Goal: Information Seeking & Learning: Find specific page/section

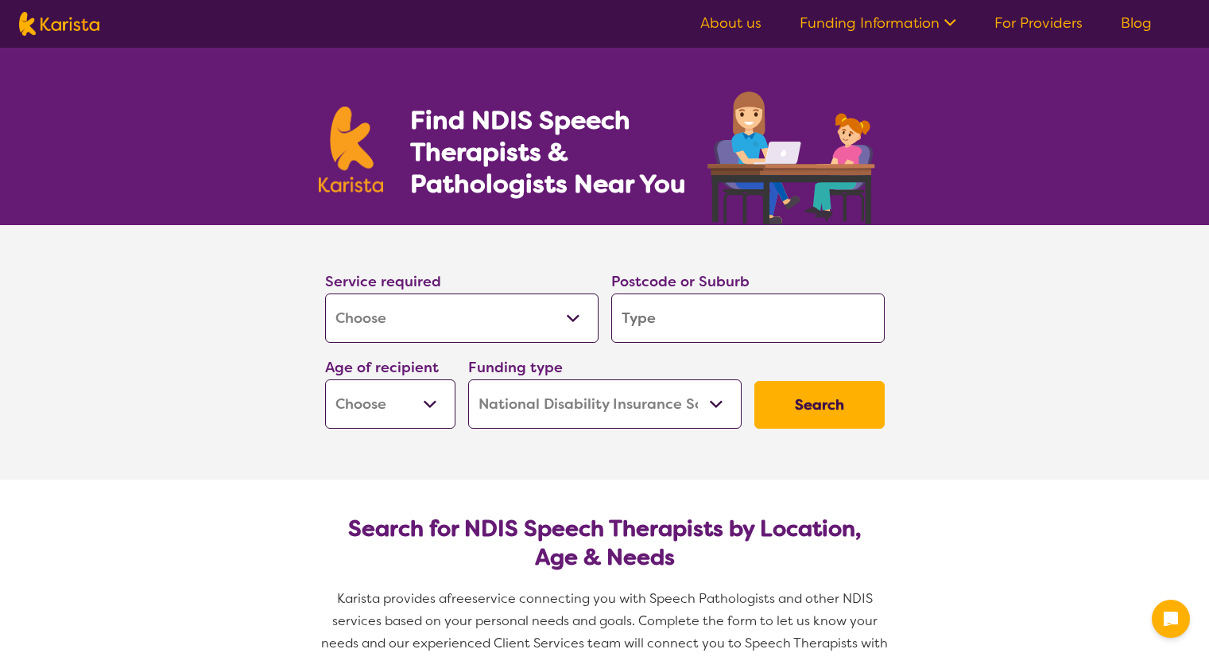
select select "[MEDICAL_DATA]"
select select "NDIS"
select select "[MEDICAL_DATA]"
select select "NDIS"
click at [778, 328] on input "search" at bounding box center [747, 317] width 273 height 49
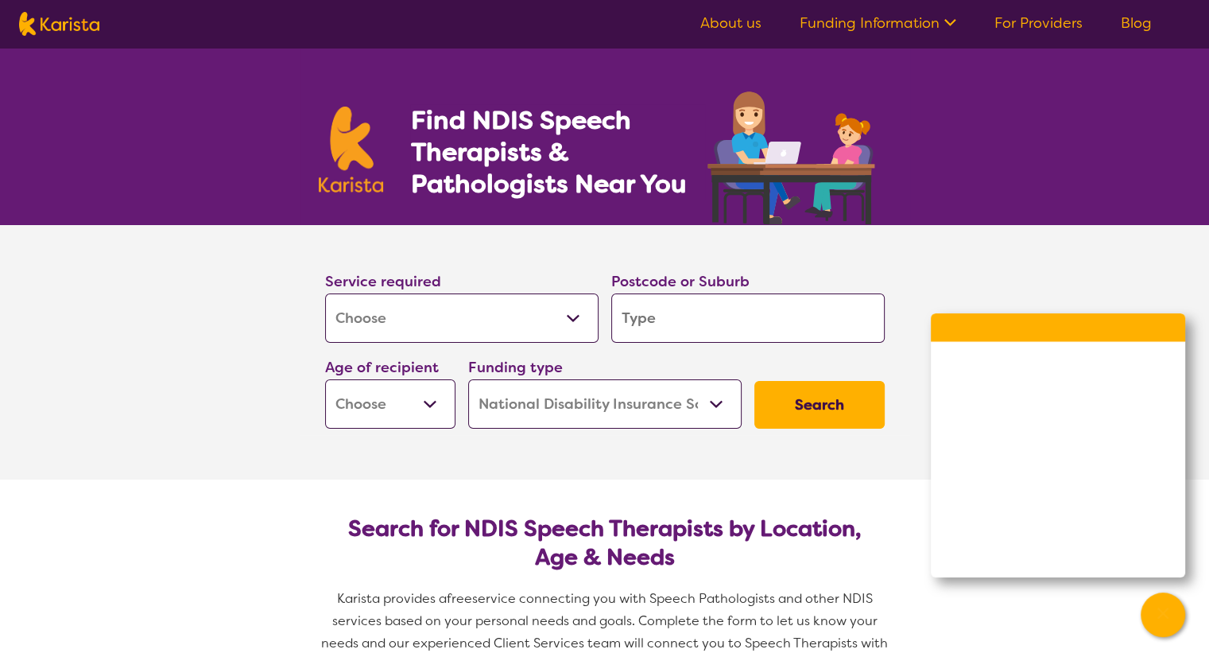
type input "2"
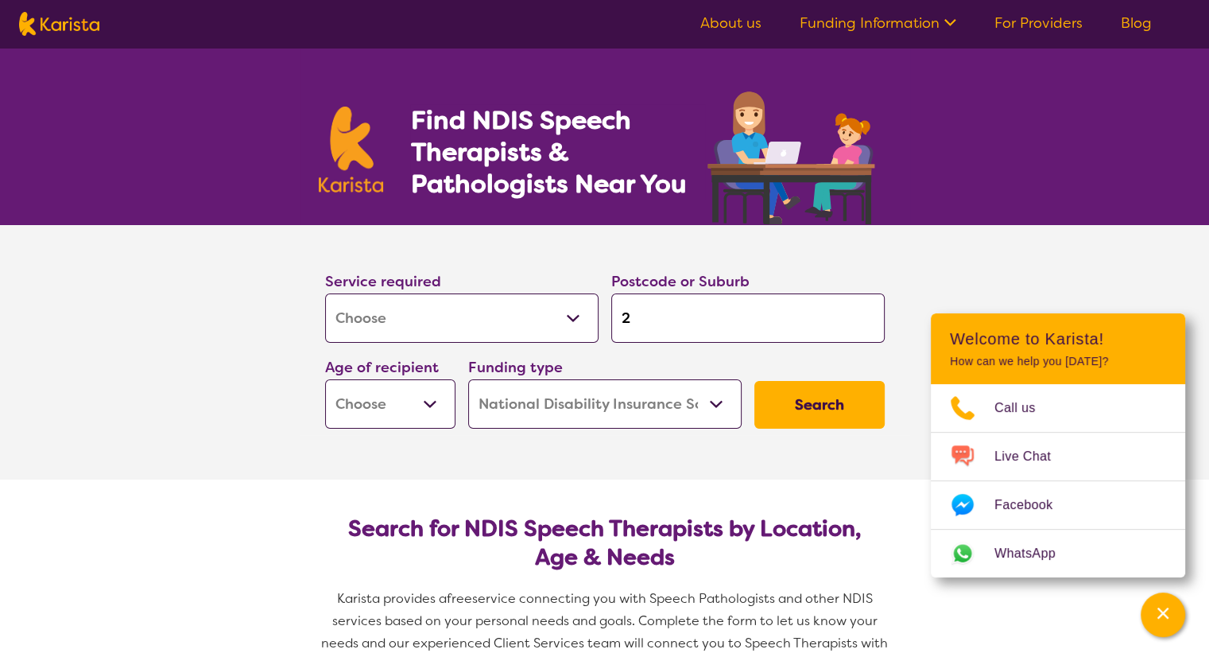
type input "21"
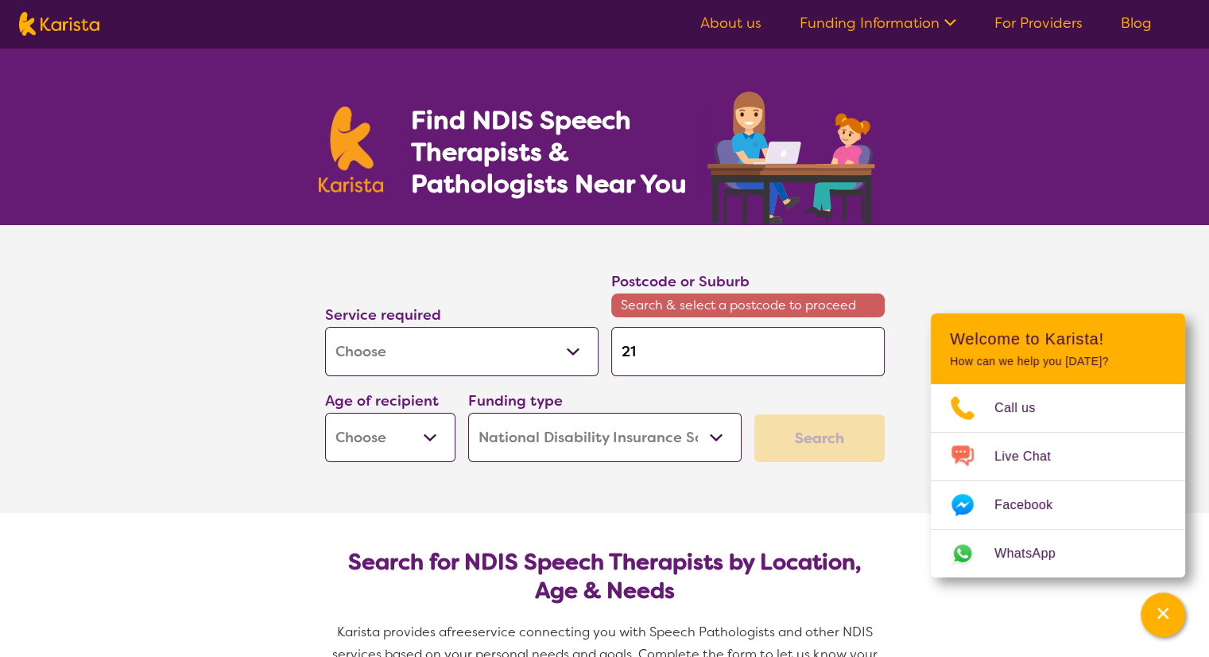
type input "215"
type input "2150"
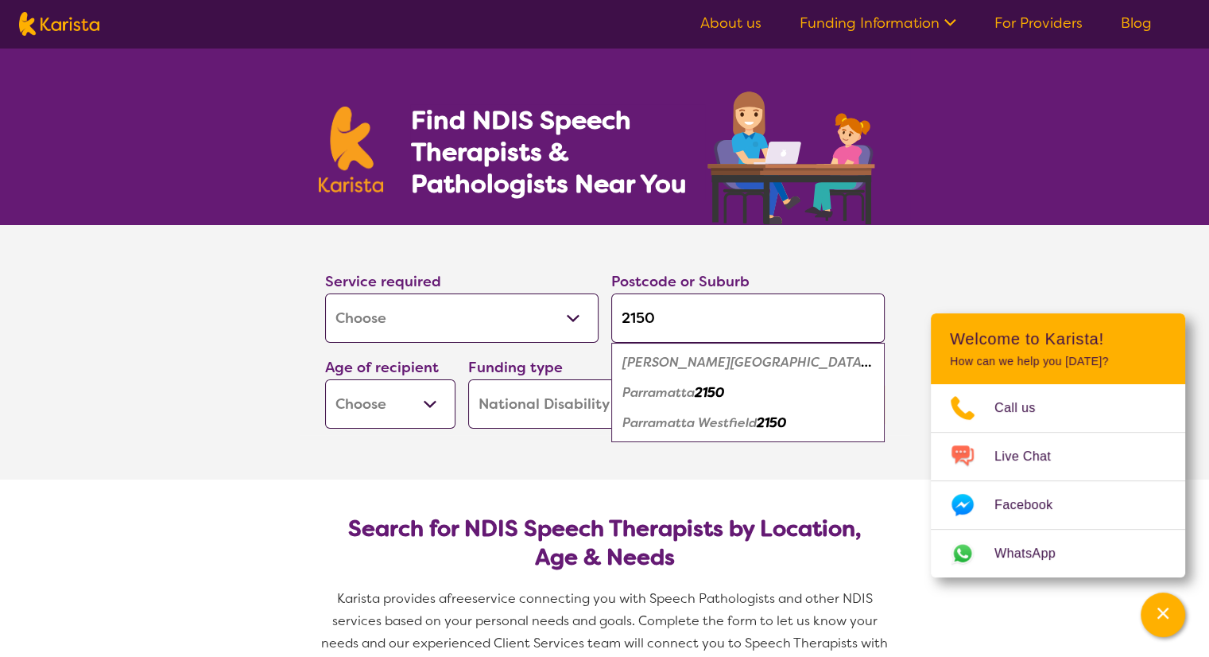
type input "2150"
click at [693, 396] on em "Parramatta" at bounding box center [658, 392] width 72 height 17
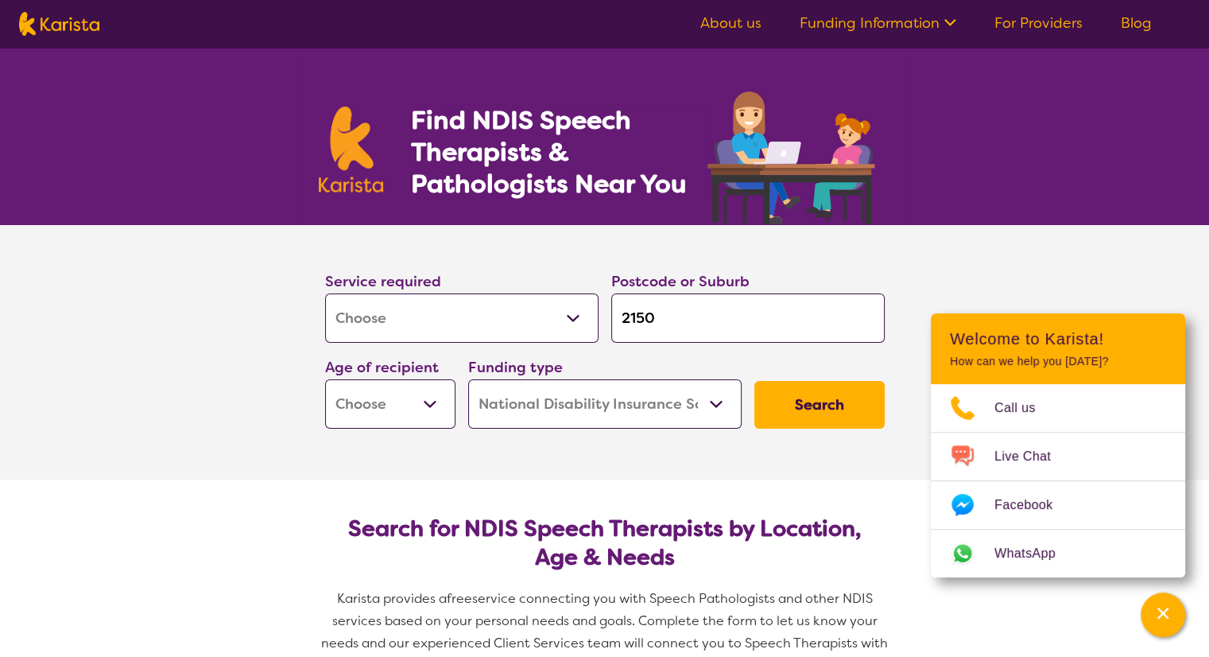
click at [690, 409] on select "Home Care Package (HCP) National Disability Insurance Scheme (NDIS) I don't know" at bounding box center [604, 403] width 273 height 49
select select "i-don-t-know"
click at [468, 379] on select "Home Care Package (HCP) National Disability Insurance Scheme (NDIS) I don't know" at bounding box center [604, 403] width 273 height 49
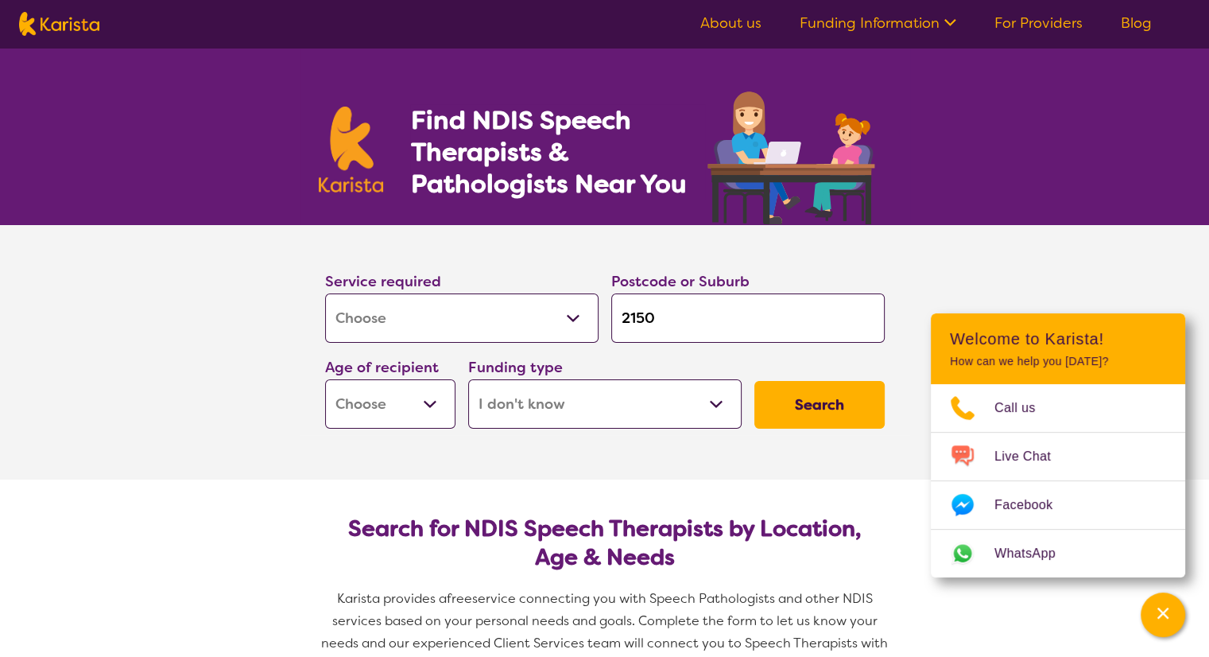
select select "i-don-t-know"
click at [383, 397] on select "Early Childhood - 0 to 9 Child - 10 to 11 Adolescent - 12 to 17 Adult - 18 to 6…" at bounding box center [390, 403] width 130 height 49
select select "EC"
click at [325, 379] on select "Early Childhood - 0 to 9 Child - 10 to 11 Adolescent - 12 to 17 Adult - 18 to 6…" at bounding box center [390, 403] width 130 height 49
select select "EC"
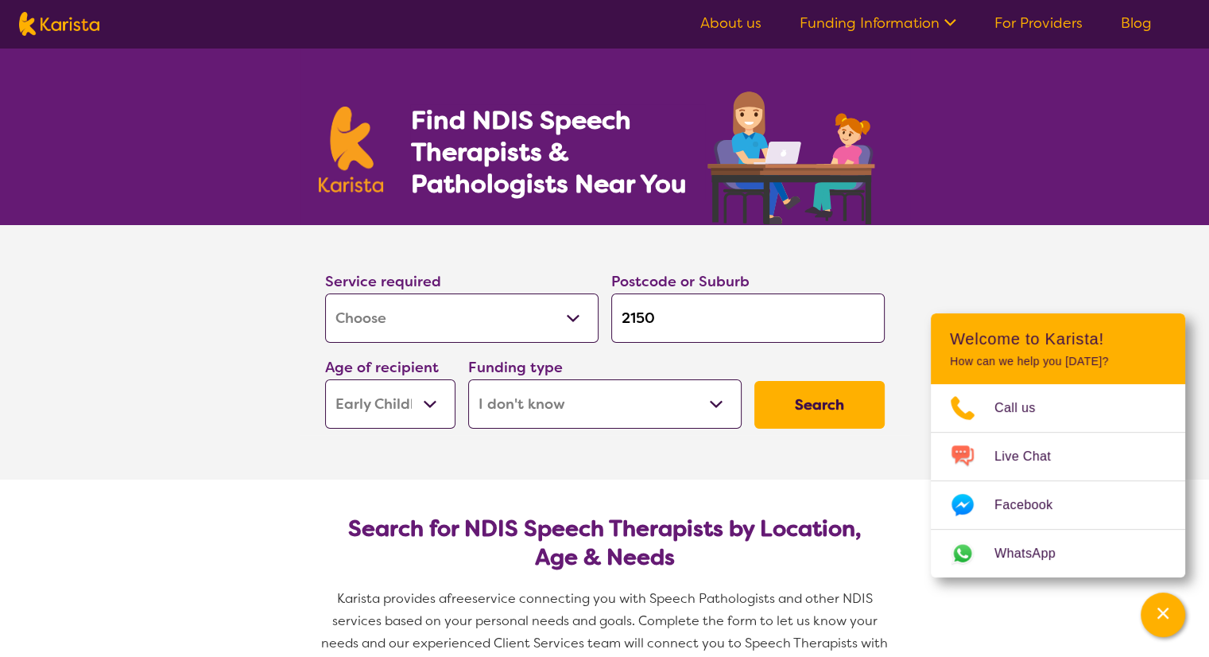
click at [804, 408] on button "Search" at bounding box center [819, 405] width 130 height 48
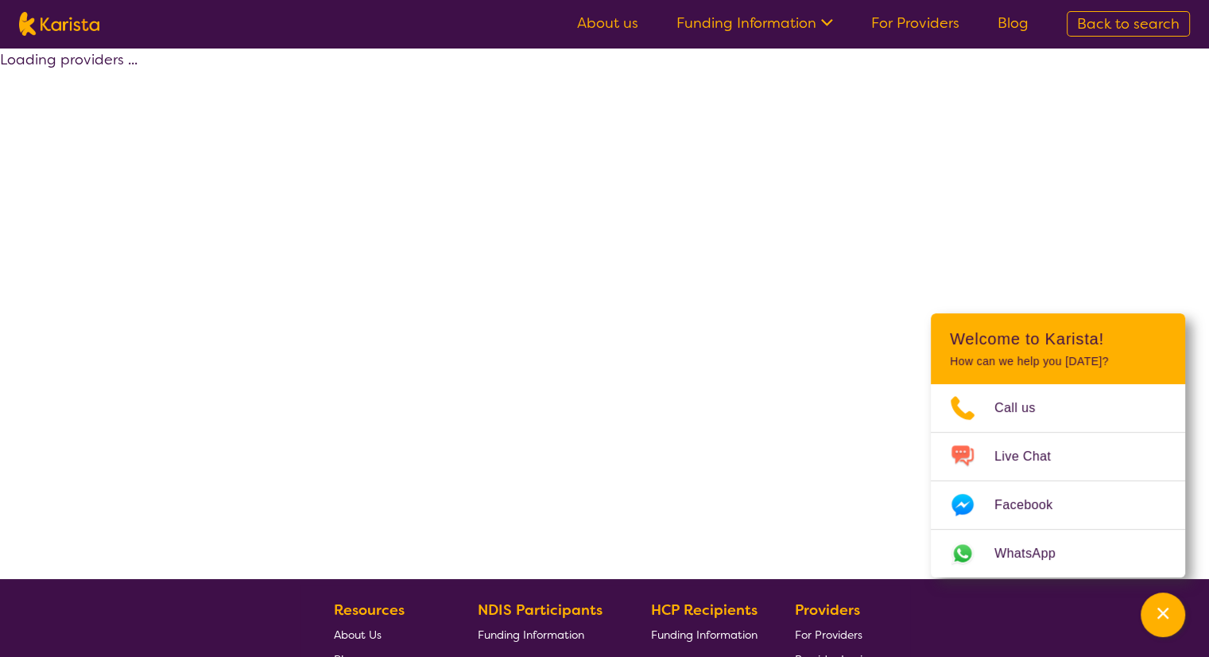
select select "[MEDICAL_DATA]"
select select "EC"
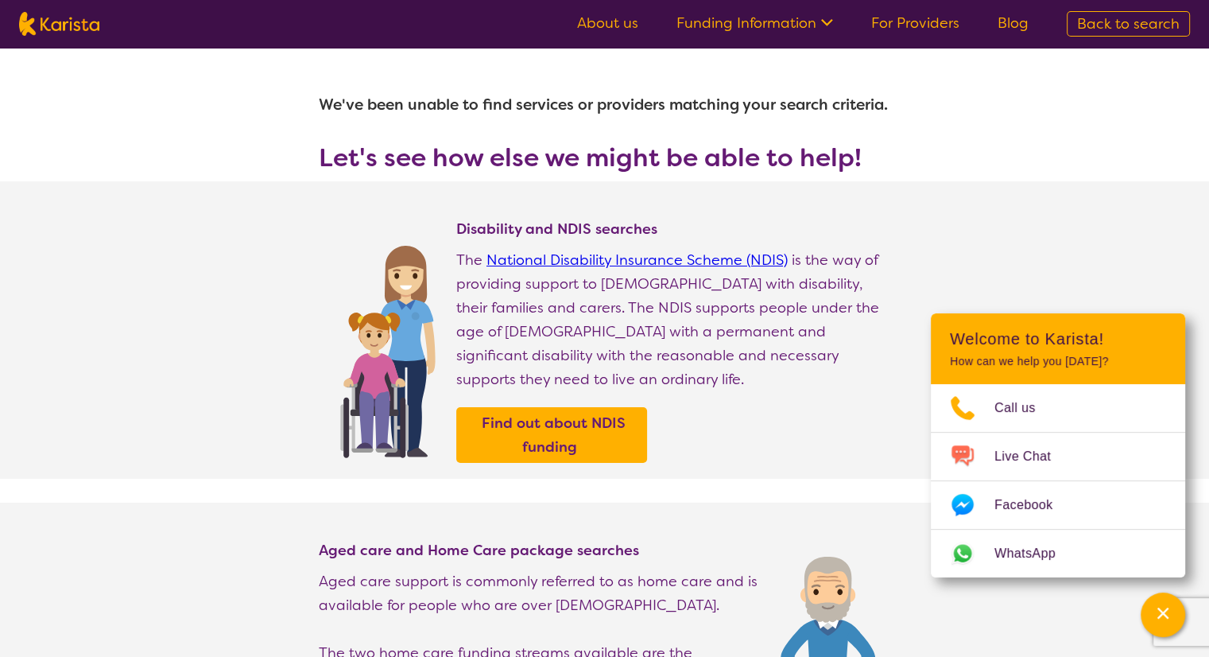
select select "[MEDICAL_DATA]"
select select "EC"
select select "NDIS"
select select "[MEDICAL_DATA]"
select select "EC"
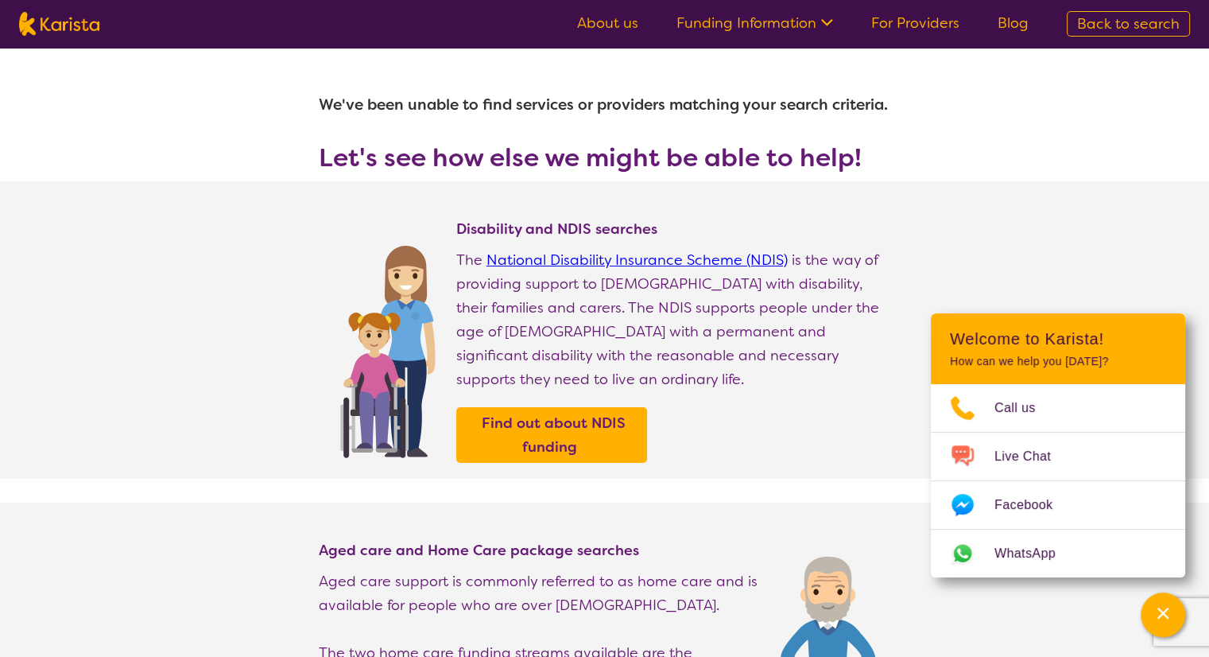
select select "NDIS"
